Goal: Task Accomplishment & Management: Manage account settings

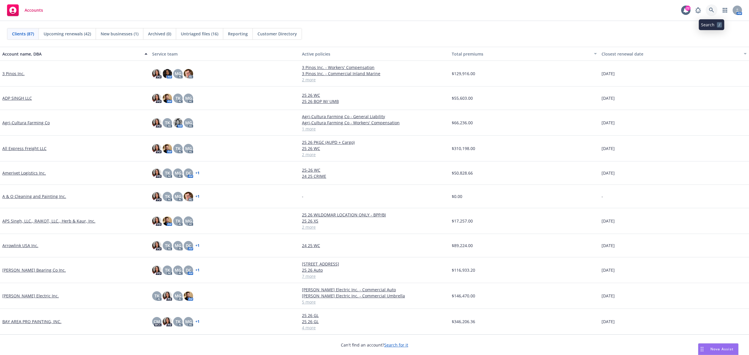
click at [710, 8] on icon at bounding box center [710, 10] width 5 height 5
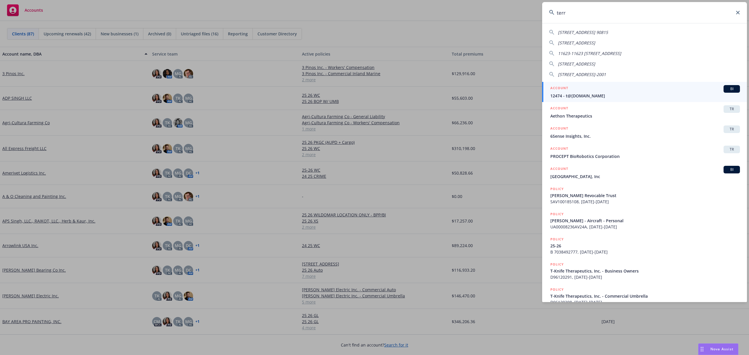
type input "terry"
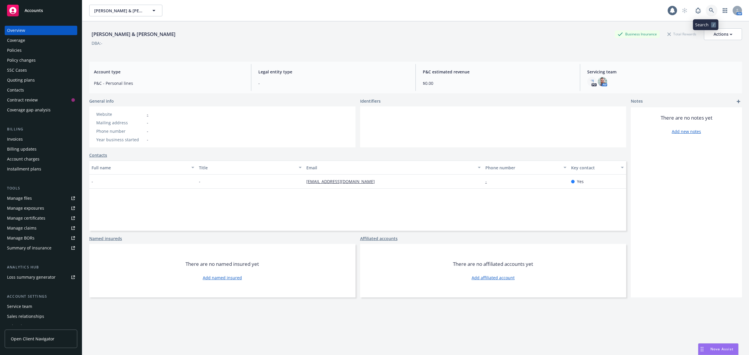
click at [708, 8] on icon at bounding box center [710, 10] width 5 height 5
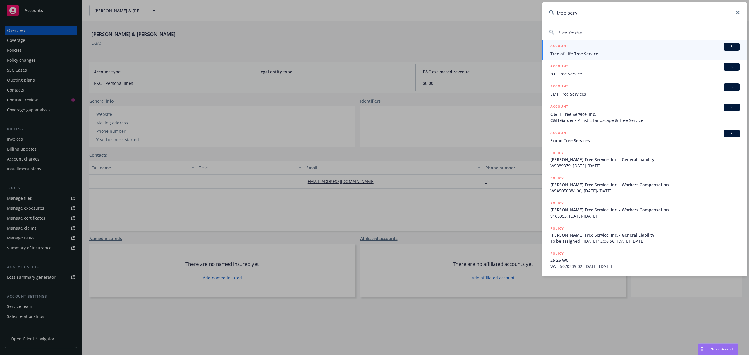
type input "tree serv"
click at [612, 53] on span "Tree of Life Tree Service" at bounding box center [644, 54] width 189 height 6
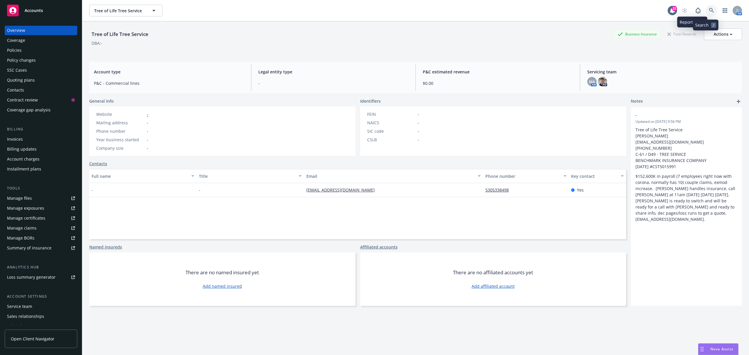
click at [708, 8] on icon at bounding box center [710, 10] width 5 height 5
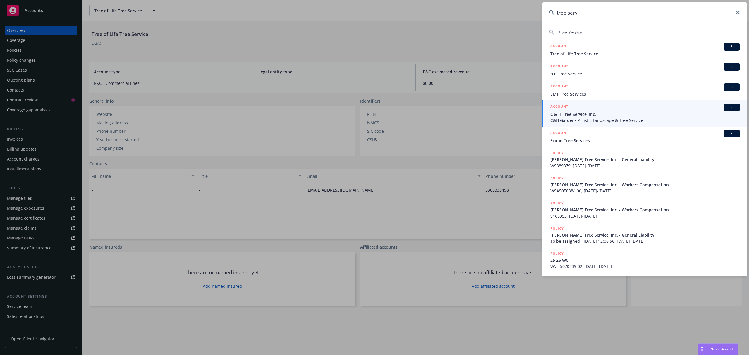
drag, startPoint x: 527, startPoint y: 3, endPoint x: 499, endPoint y: 4, distance: 28.4
click at [499, 4] on div "tree serv Tree Service ACCOUNT BI Tree of Life Tree Service ACCOUNT BI B C Tree…" at bounding box center [374, 177] width 749 height 355
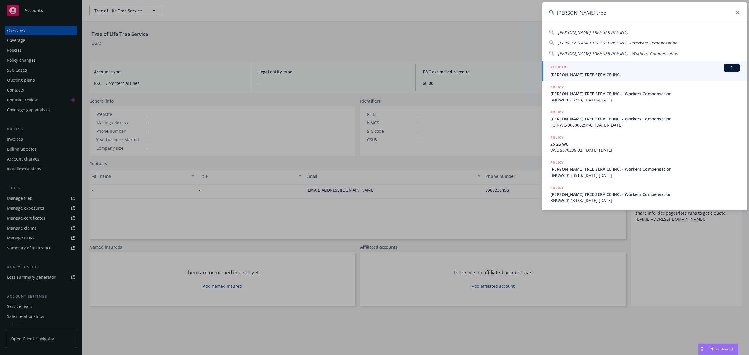
type input "terry's tree"
click at [616, 73] on span "TERRY'S TREE SERVICE INC." at bounding box center [644, 75] width 189 height 6
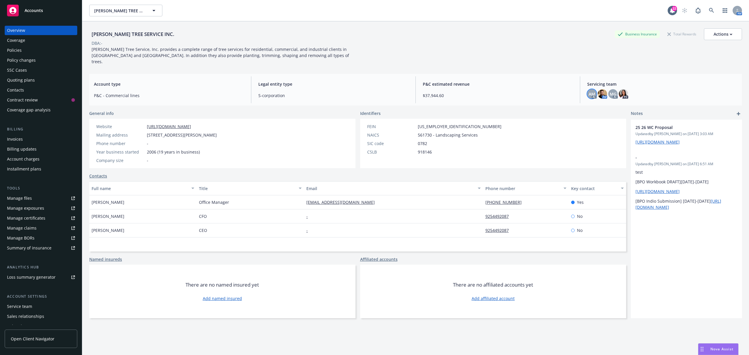
click at [588, 91] on span "AM" at bounding box center [591, 94] width 6 height 6
click at [599, 82] on div "Servicing team AM AC AM MG AC PD" at bounding box center [661, 89] width 159 height 27
click at [599, 89] on img at bounding box center [601, 93] width 9 height 9
click at [705, 11] on link at bounding box center [711, 11] width 12 height 12
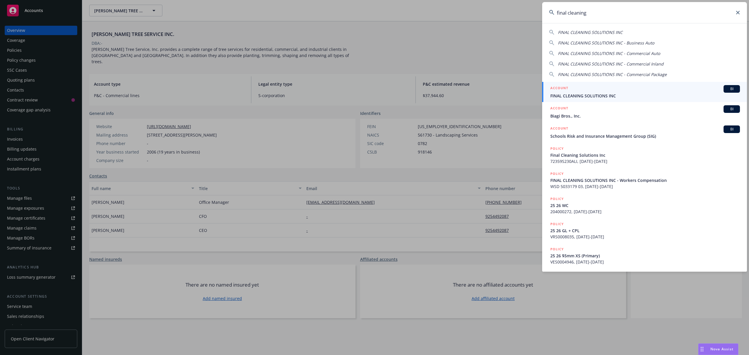
type input "final cleaning"
click at [630, 98] on span "FINAL CLEANING SOLUTIONS INC" at bounding box center [644, 96] width 189 height 6
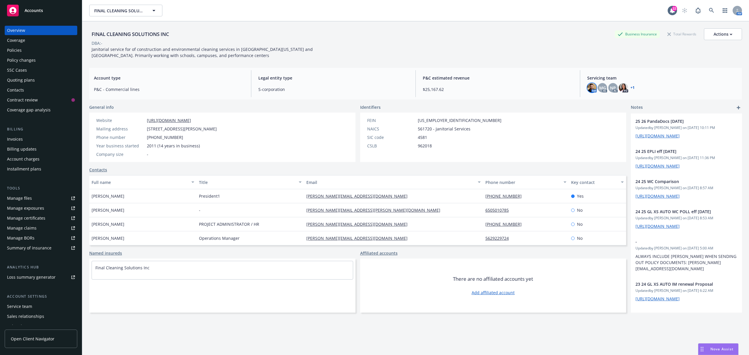
click at [587, 88] on img at bounding box center [591, 87] width 9 height 9
click at [598, 83] on div "MG" at bounding box center [601, 87] width 9 height 9
click at [608, 85] on div "NP" at bounding box center [612, 87] width 9 height 9
click at [630, 86] on div "AM MG AC NP AC PD + 1" at bounding box center [662, 87] width 150 height 9
click at [630, 88] on link "+ 1" at bounding box center [632, 88] width 4 height 4
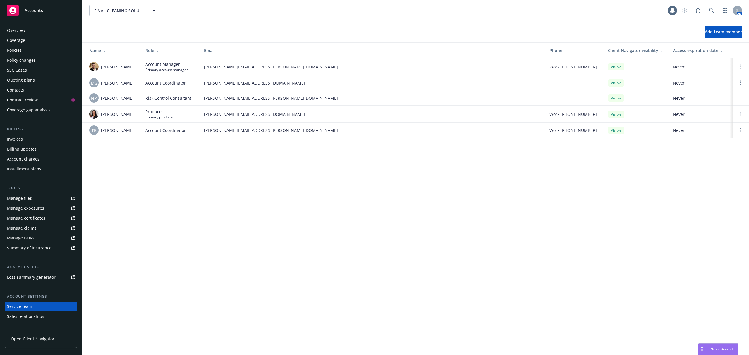
scroll to position [26, 0]
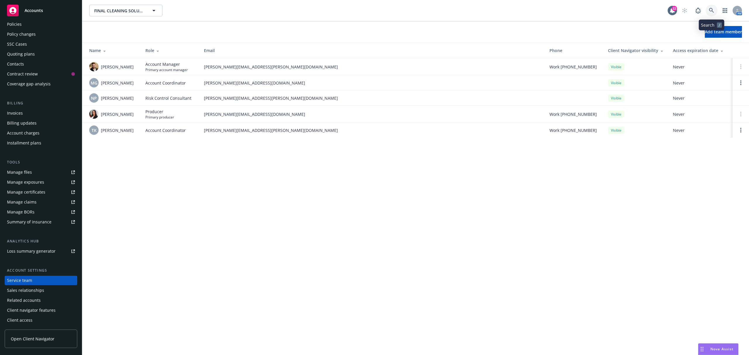
click at [711, 11] on icon at bounding box center [710, 10] width 5 height 5
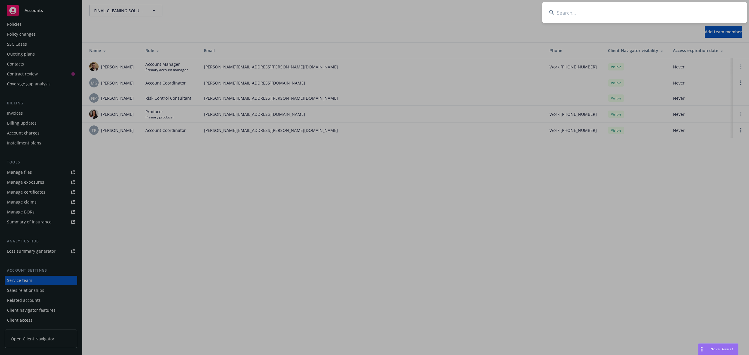
click at [609, 6] on input at bounding box center [644, 12] width 205 height 21
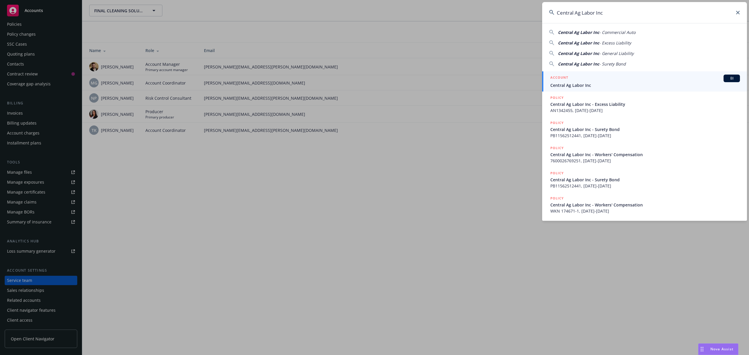
type input "Central Ag Labor Inc"
click at [581, 82] on span "Central Ag Labor Inc" at bounding box center [644, 85] width 189 height 6
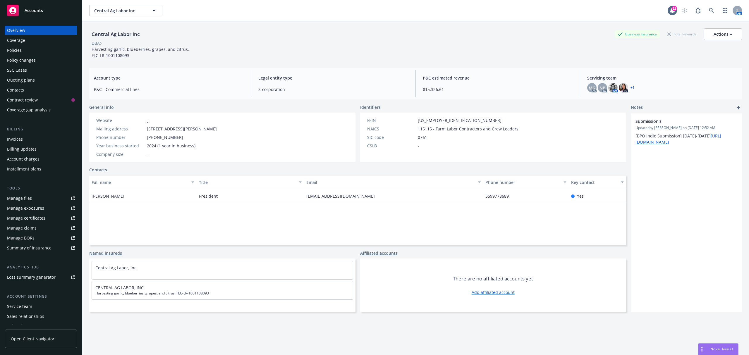
click at [602, 82] on div "Servicing team MG AC NP AC AM PD + 1" at bounding box center [661, 83] width 159 height 27
click at [599, 84] on div "NP" at bounding box center [601, 87] width 9 height 9
click at [627, 83] on div "MG AC NP AC AM PD + 1" at bounding box center [662, 87] width 150 height 9
click at [630, 87] on link "+ 1" at bounding box center [632, 88] width 4 height 4
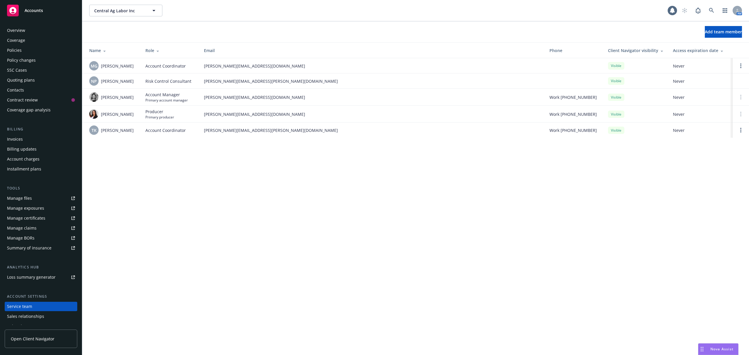
scroll to position [26, 0]
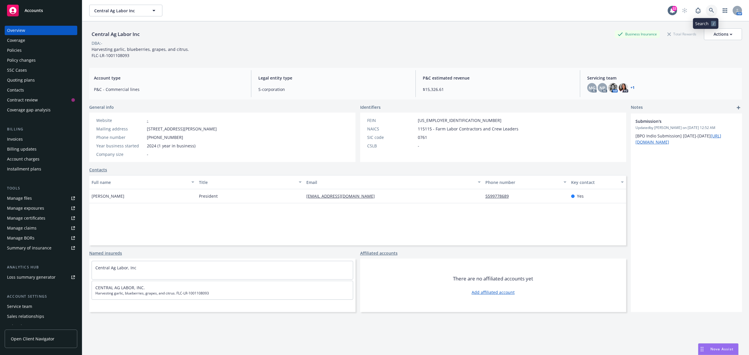
click at [708, 12] on icon at bounding box center [710, 10] width 5 height 5
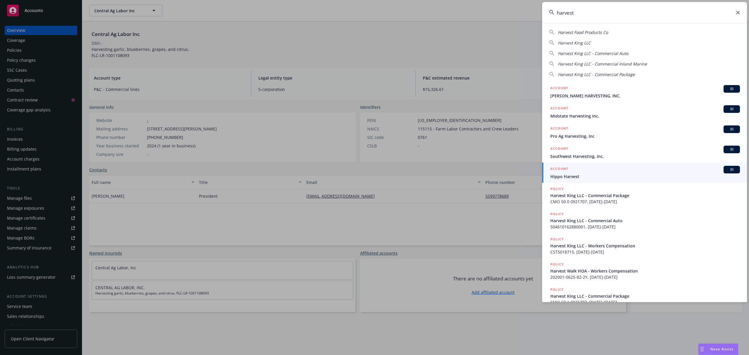
click at [595, 42] on div "Harvest King LLC" at bounding box center [644, 43] width 191 height 6
type input "Harvest King LLC"
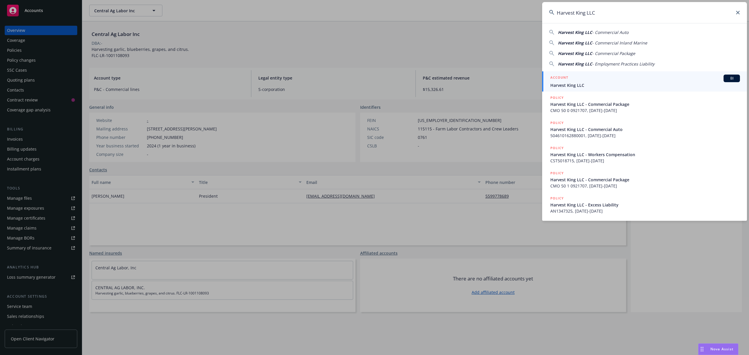
click at [591, 85] on span "Harvest King LLC" at bounding box center [644, 85] width 189 height 6
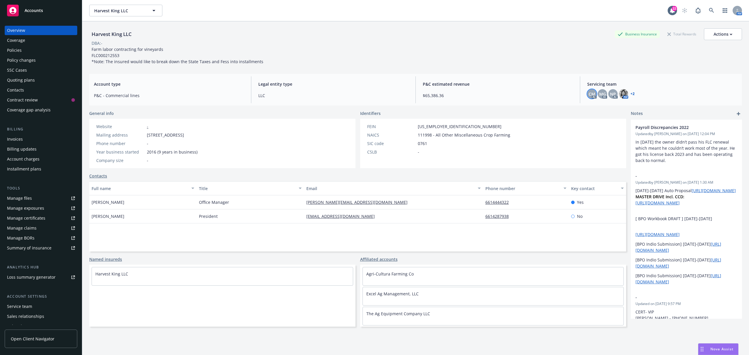
click at [588, 92] on span "CM" at bounding box center [591, 94] width 6 height 6
click at [599, 93] on span "MG" at bounding box center [602, 94] width 7 height 6
click at [630, 93] on link "+ 2" at bounding box center [632, 94] width 4 height 4
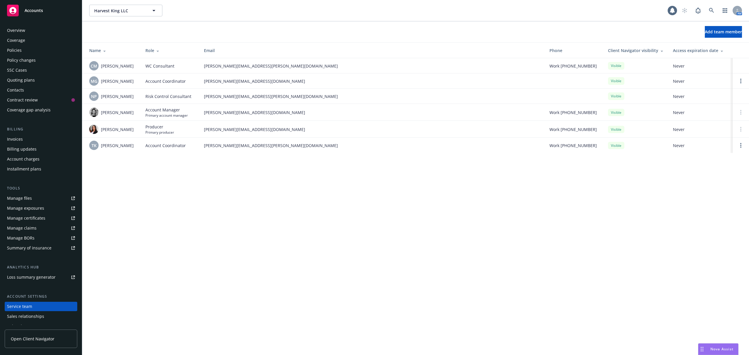
scroll to position [26, 0]
